Goal: Task Accomplishment & Management: Manage account settings

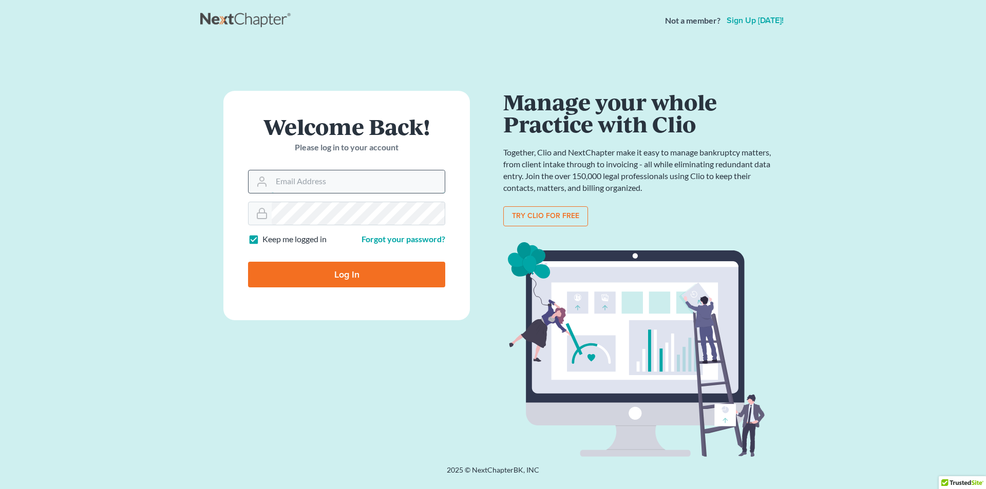
click at [378, 174] on input "Email Address" at bounding box center [358, 181] width 173 height 23
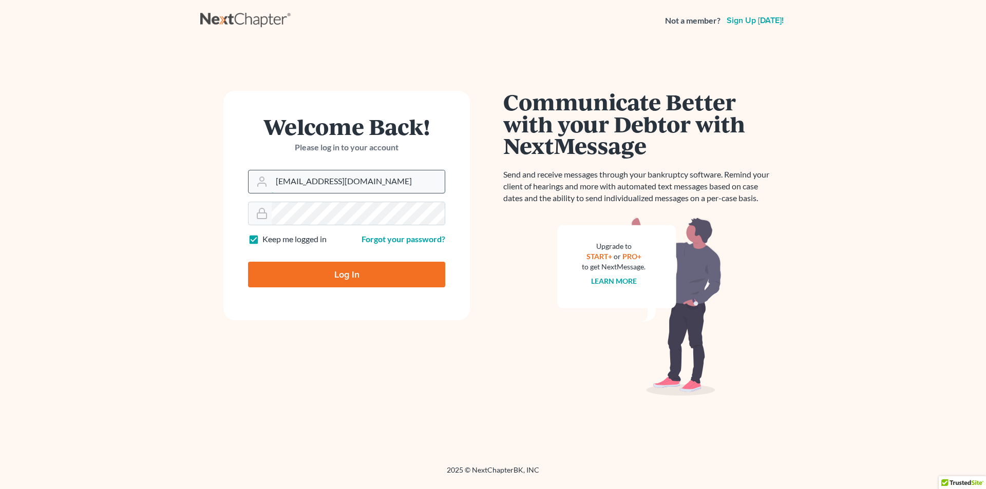
type input "[EMAIL_ADDRESS][DOMAIN_NAME]"
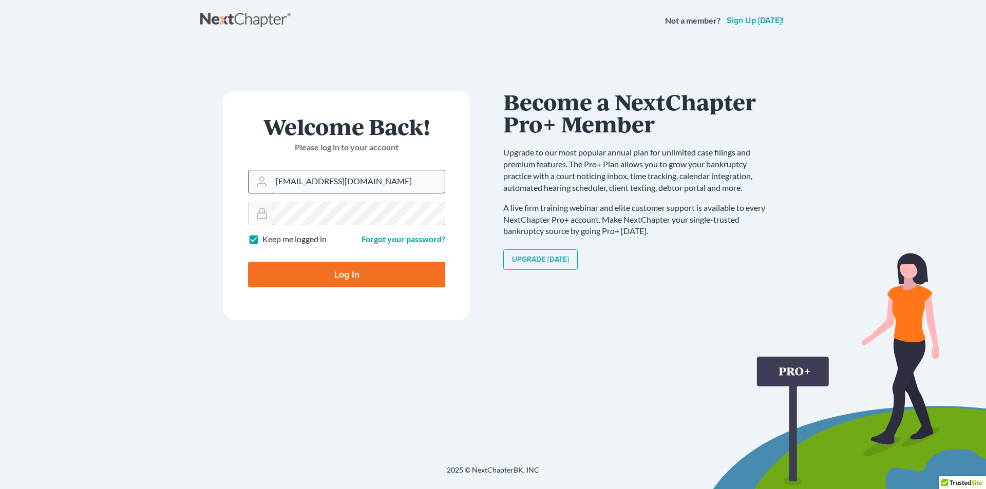
click at [248, 262] on input "Log In" at bounding box center [346, 275] width 197 height 26
type input "Thinking..."
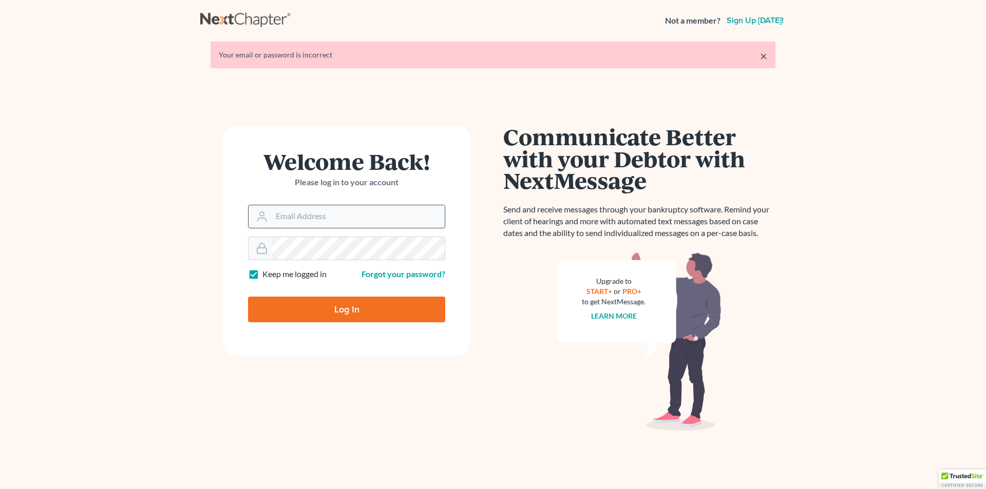
click at [324, 226] on input "Email Address" at bounding box center [358, 216] width 173 height 23
type input "kbruning@bruninglaw.com"
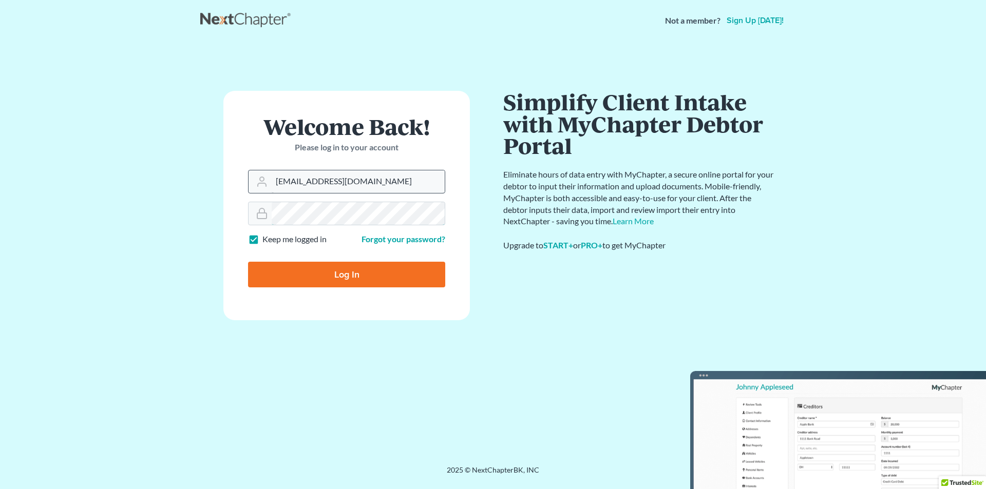
click at [248, 262] on input "Log In" at bounding box center [346, 275] width 197 height 26
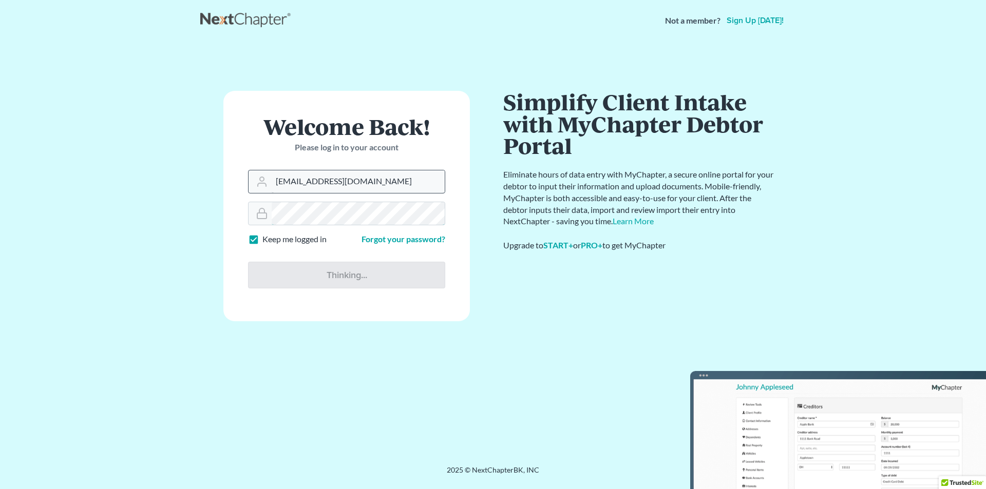
type input "Thinking..."
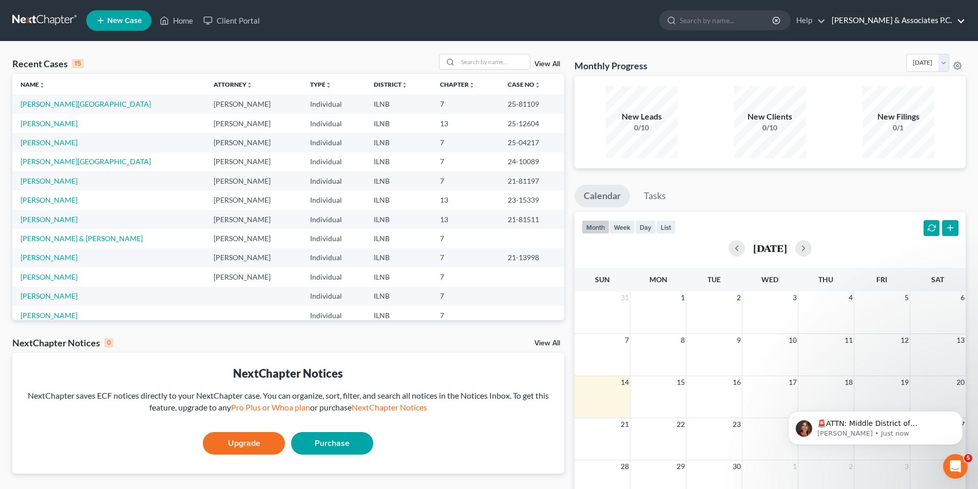
click at [957, 18] on link "[PERSON_NAME] & Associates P.C." at bounding box center [896, 20] width 139 height 18
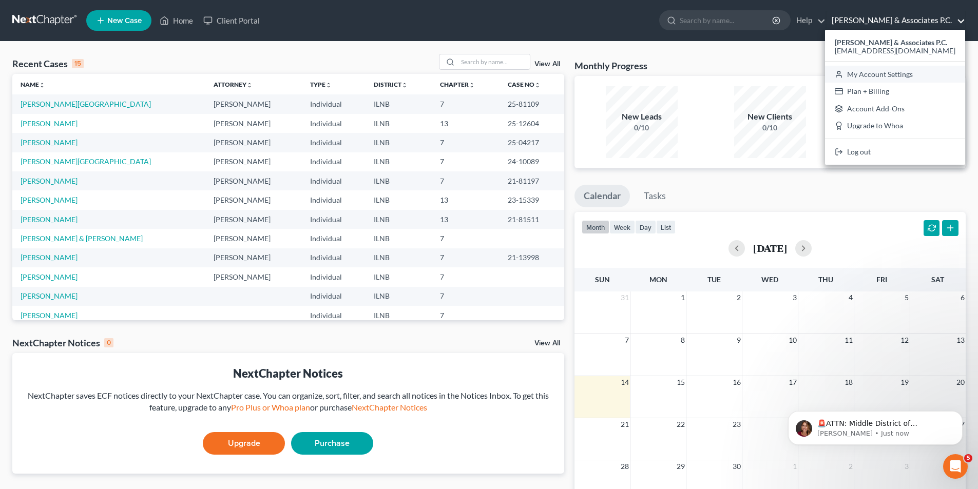
click at [909, 74] on link "My Account Settings" at bounding box center [895, 74] width 140 height 17
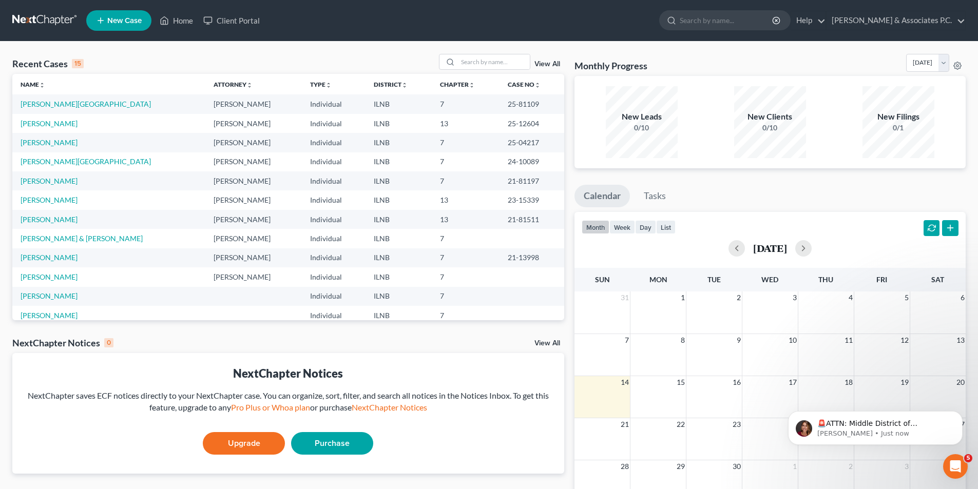
select select "23"
select select "14"
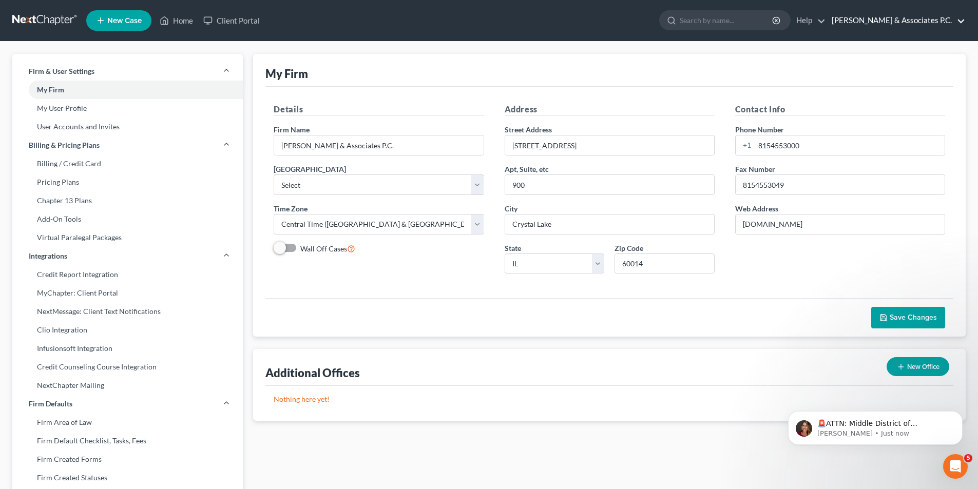
click at [928, 20] on link "Bruning & Associates P.C." at bounding box center [896, 20] width 139 height 18
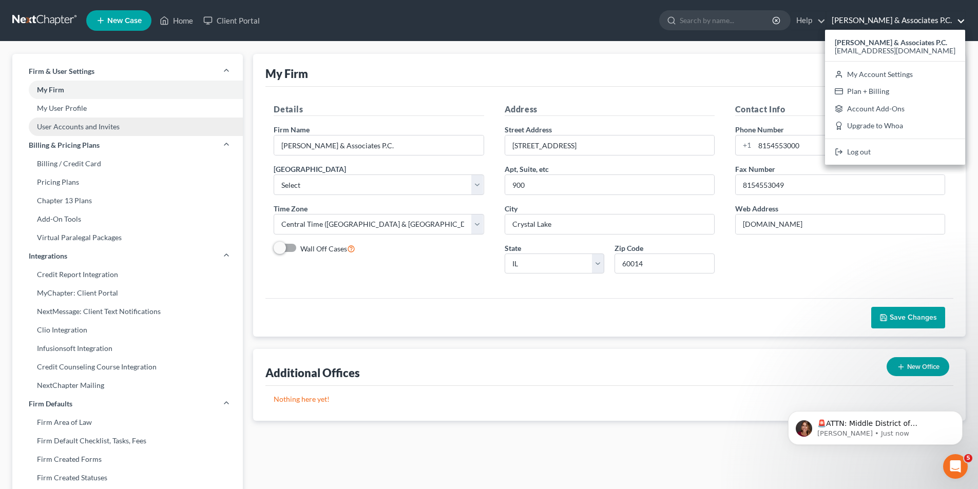
click at [90, 125] on link "User Accounts and Invites" at bounding box center [127, 127] width 231 height 18
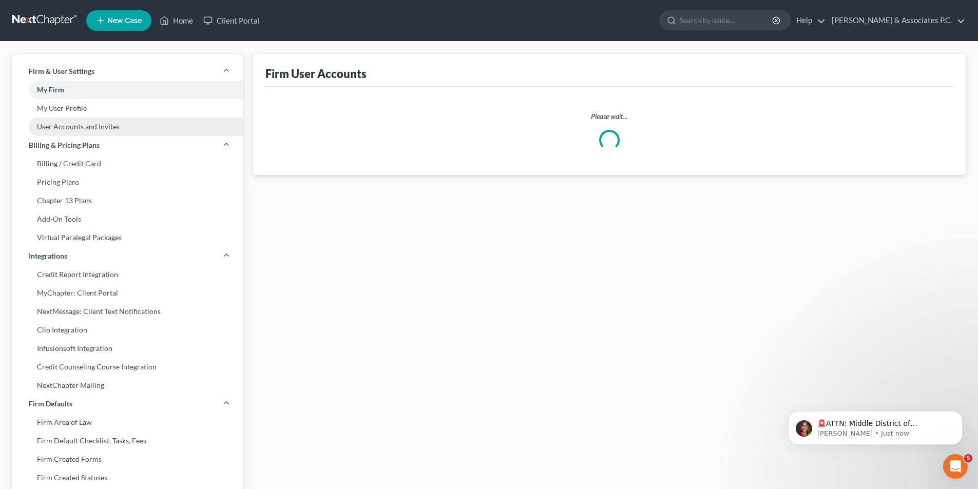
select select "0"
select select "1"
select select "0"
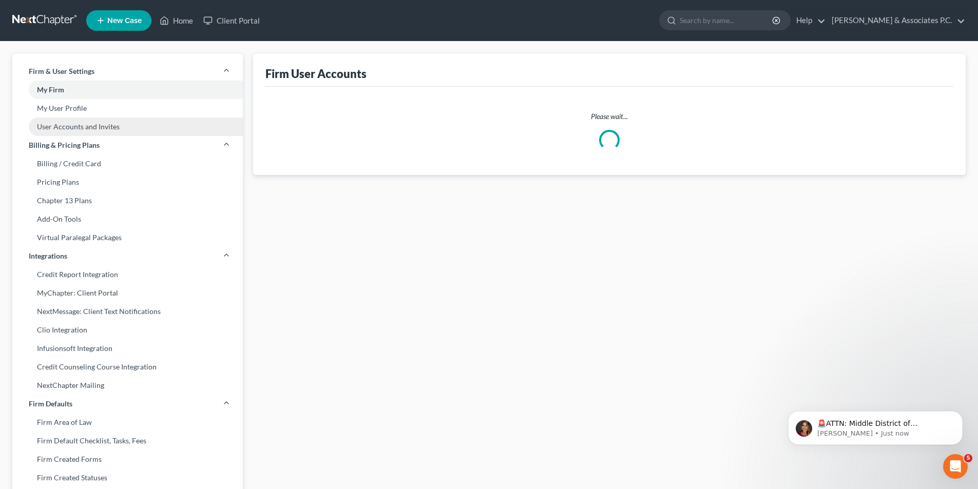
select select "0"
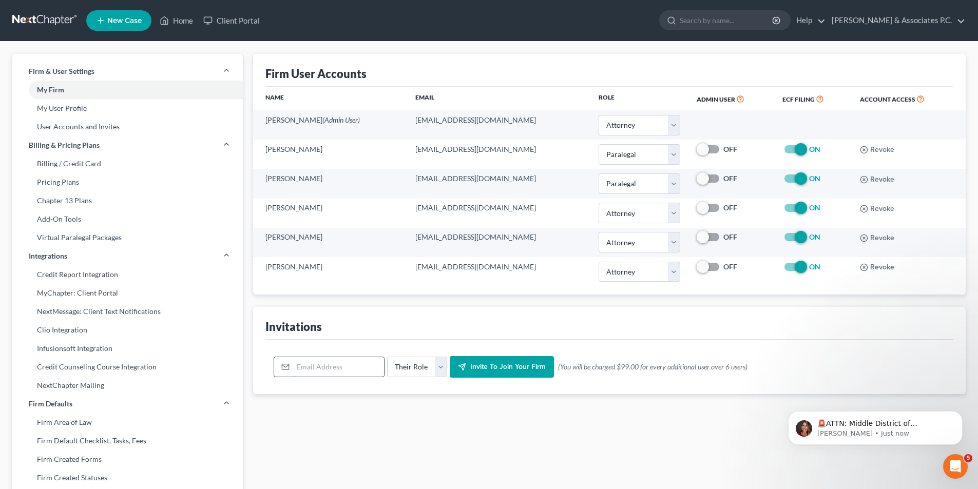
click at [366, 369] on input "email" at bounding box center [338, 367] width 91 height 20
type input "jborscha@bruninglaw.com"
click at [439, 364] on select "Their Role Attorney Paralegal Assistant" at bounding box center [417, 367] width 60 height 21
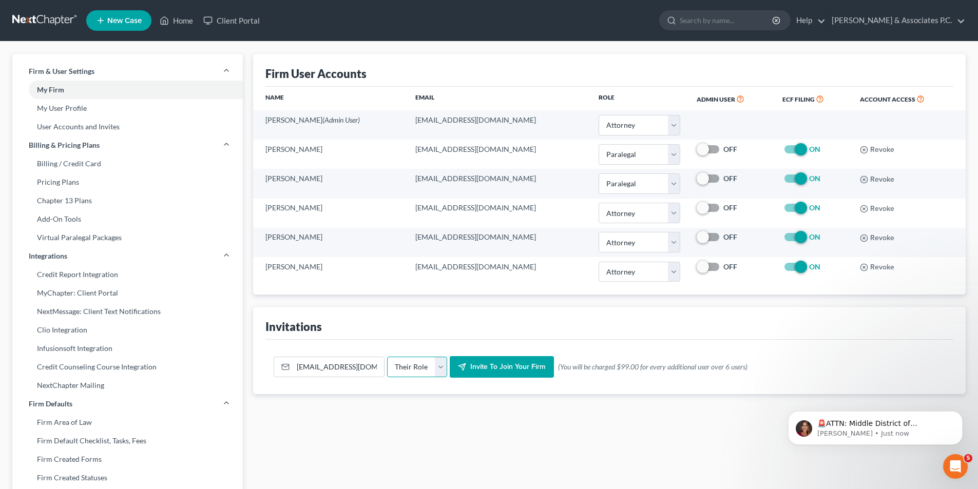
select select "attorney"
click at [387, 357] on select "Their Role Attorney Paralegal Assistant" at bounding box center [417, 367] width 60 height 21
click at [486, 362] on button "Invite to join your firm" at bounding box center [502, 367] width 104 height 22
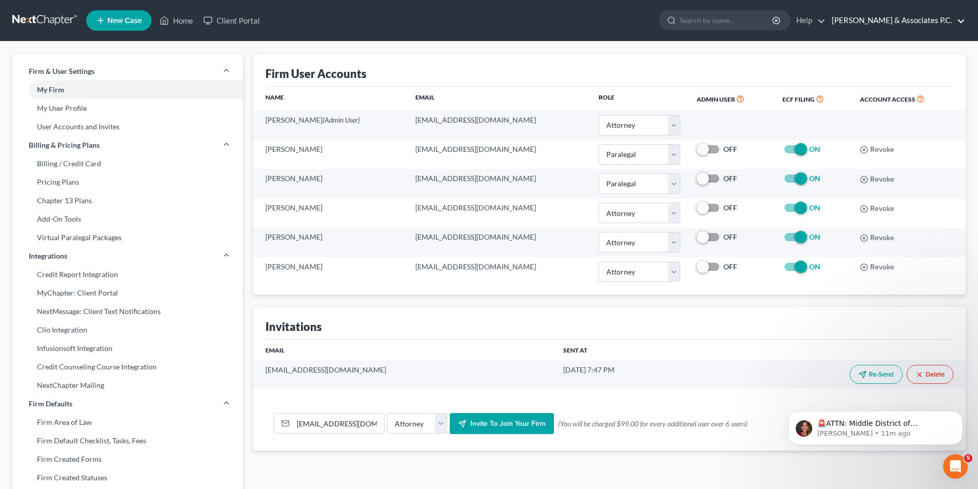
click at [961, 12] on link "Bruning & Associates P.C." at bounding box center [896, 20] width 139 height 18
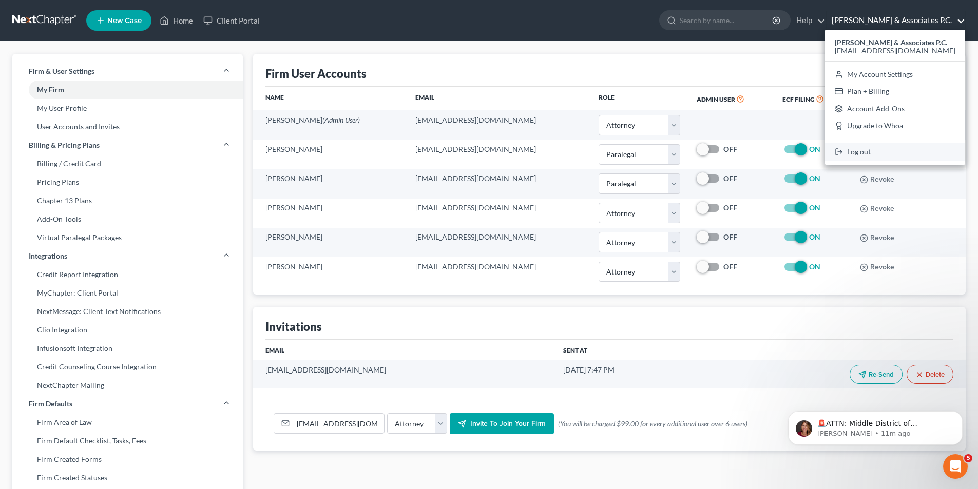
click at [919, 156] on link "Log out" at bounding box center [895, 151] width 140 height 17
